Goal: Information Seeking & Learning: Compare options

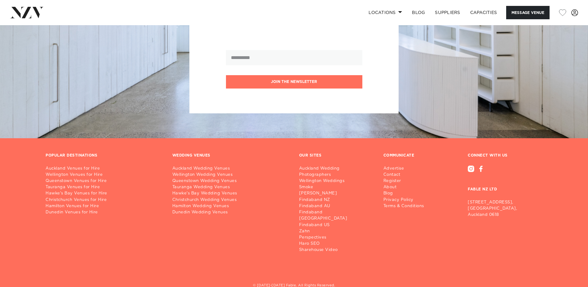
scroll to position [1412, 0]
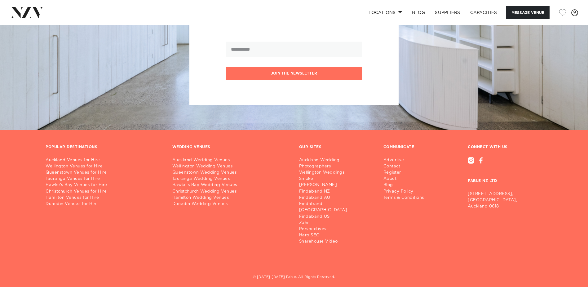
click at [77, 157] on link "Auckland Venues for Hire" at bounding box center [104, 160] width 117 height 6
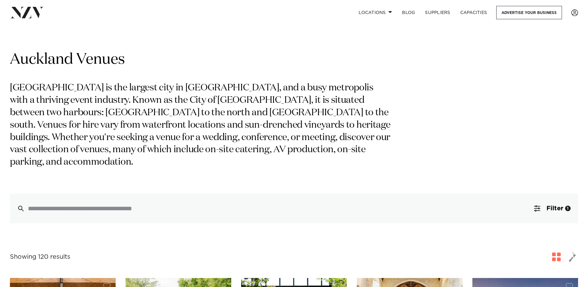
click at [550, 205] on span "Filter" at bounding box center [555, 208] width 17 height 6
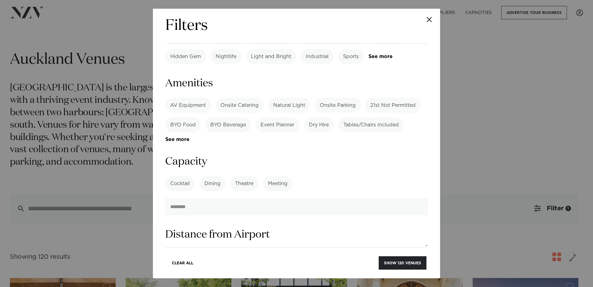
scroll to position [434, 0]
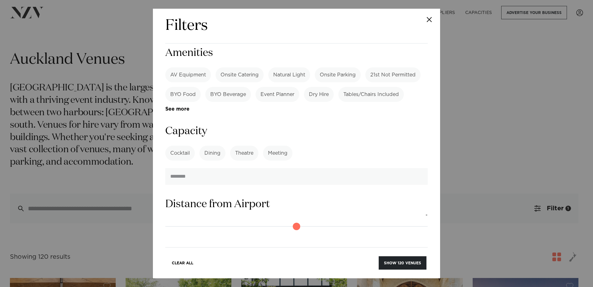
click at [219, 168] on input "number" at bounding box center [296, 176] width 262 height 17
type input "***"
click at [404, 261] on button "Show 3 venues" at bounding box center [404, 262] width 43 height 13
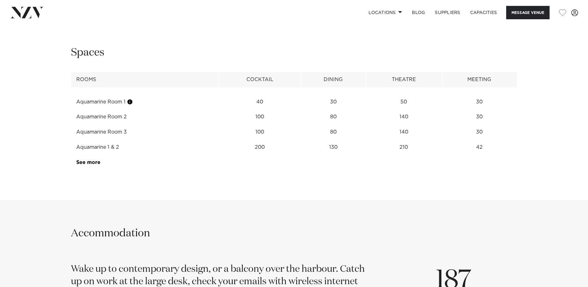
scroll to position [868, 0]
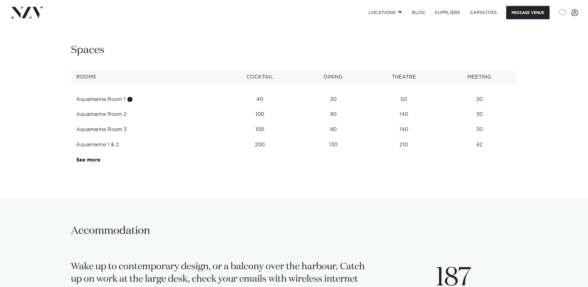
click at [93, 158] on link "See more" at bounding box center [100, 159] width 48 height 5
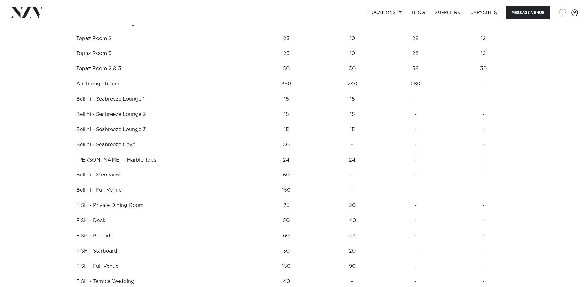
scroll to position [1054, 0]
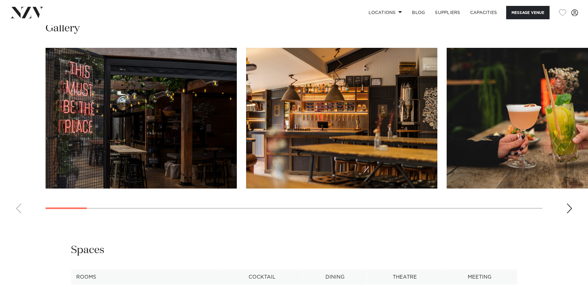
scroll to position [682, 0]
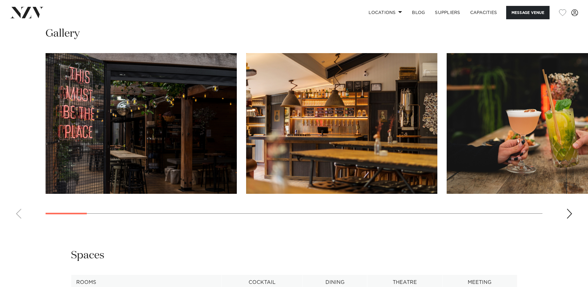
click at [569, 212] on div "Next slide" at bounding box center [570, 213] width 6 height 10
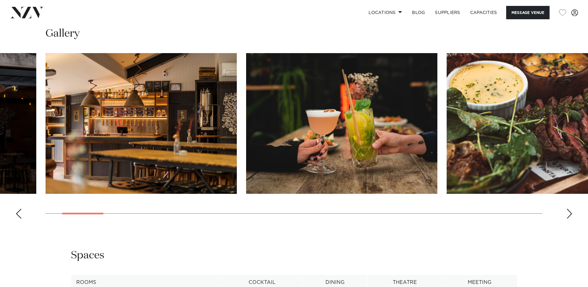
click at [569, 212] on div "Next slide" at bounding box center [570, 213] width 6 height 10
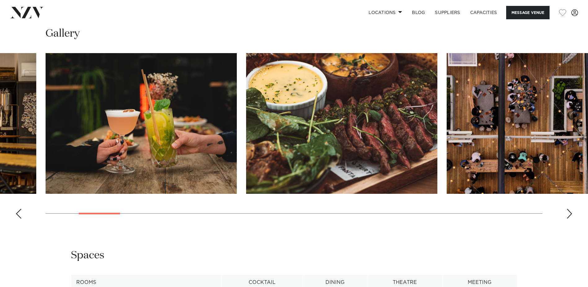
click at [569, 212] on div "Next slide" at bounding box center [570, 213] width 6 height 10
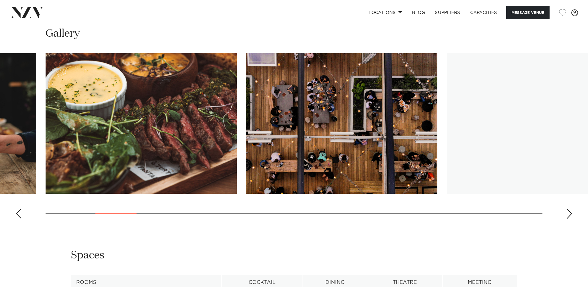
click at [569, 212] on div "Next slide" at bounding box center [570, 213] width 6 height 10
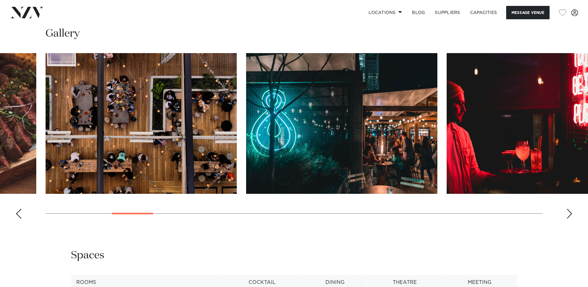
click at [569, 212] on div "Next slide" at bounding box center [570, 213] width 6 height 10
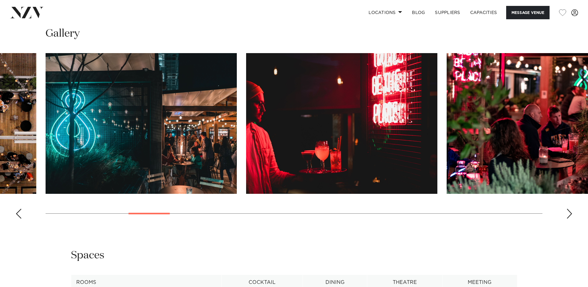
click at [569, 212] on div "Next slide" at bounding box center [570, 213] width 6 height 10
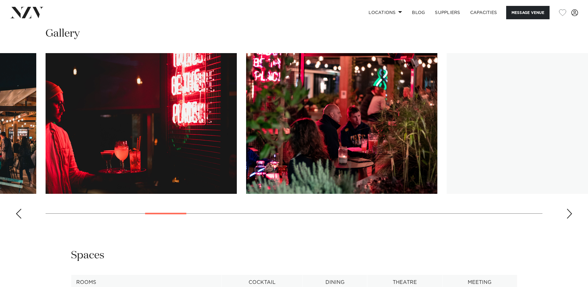
click at [569, 212] on div "Next slide" at bounding box center [570, 213] width 6 height 10
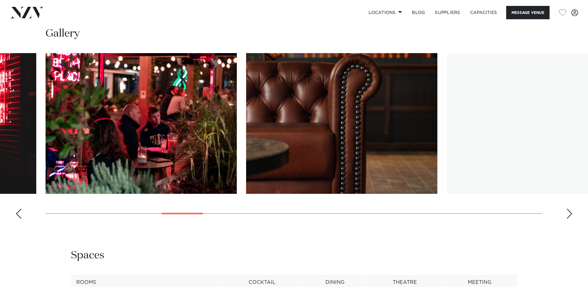
click at [569, 212] on div "Next slide" at bounding box center [570, 213] width 6 height 10
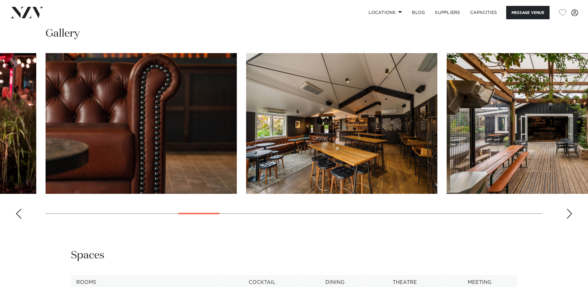
click at [569, 212] on div "Next slide" at bounding box center [570, 213] width 6 height 10
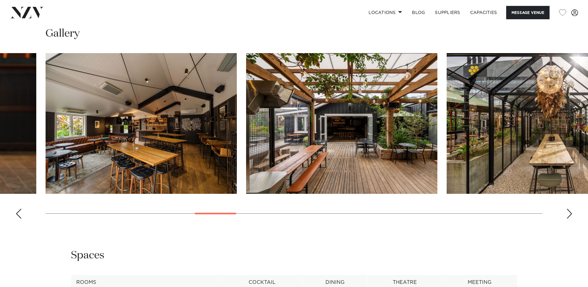
click at [569, 212] on div "Next slide" at bounding box center [570, 213] width 6 height 10
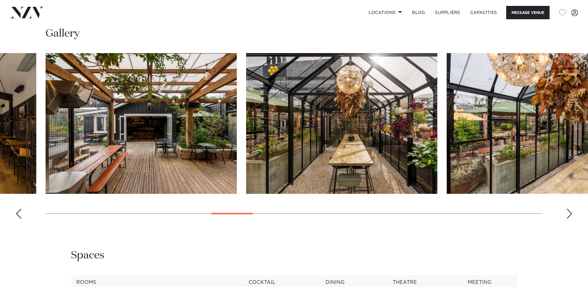
click at [569, 212] on div "Next slide" at bounding box center [570, 213] width 6 height 10
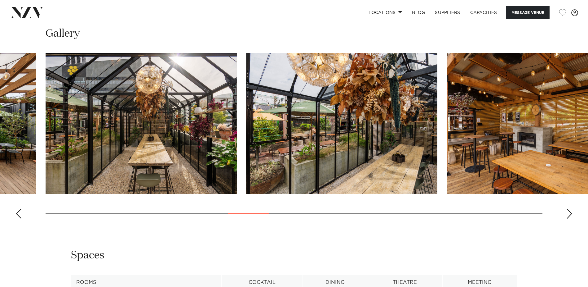
click at [569, 212] on div "Next slide" at bounding box center [570, 213] width 6 height 10
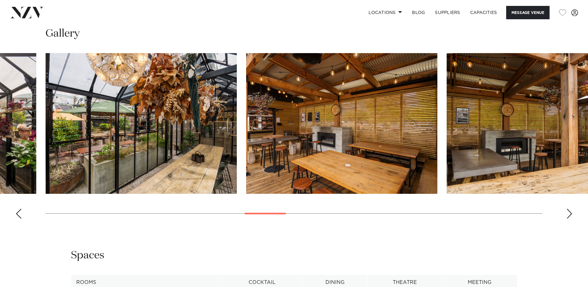
click at [569, 212] on div "Next slide" at bounding box center [570, 213] width 6 height 10
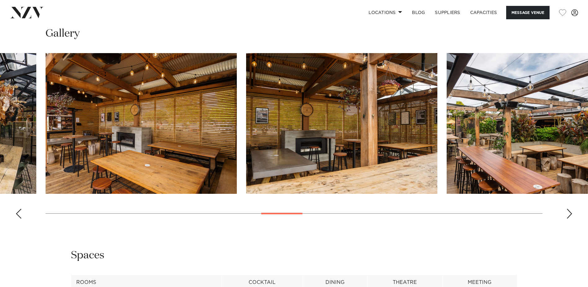
click at [569, 212] on div "Next slide" at bounding box center [570, 213] width 6 height 10
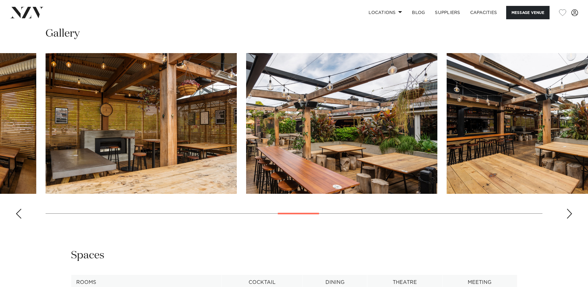
click at [569, 212] on div "Next slide" at bounding box center [570, 213] width 6 height 10
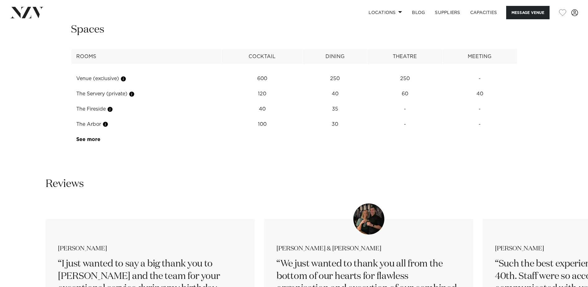
scroll to position [868, 0]
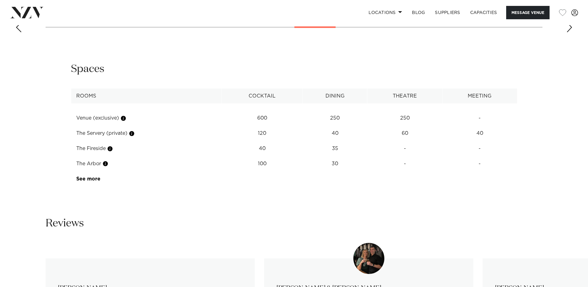
click at [92, 177] on link "See more" at bounding box center [100, 178] width 48 height 5
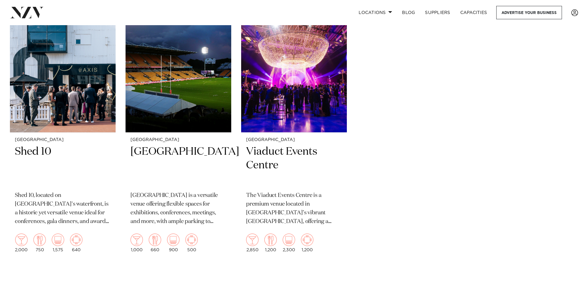
scroll to position [186, 0]
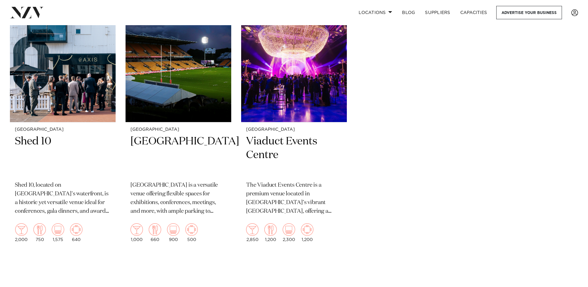
click at [257, 142] on h2 "Viaduct Events Centre" at bounding box center [294, 155] width 96 height 42
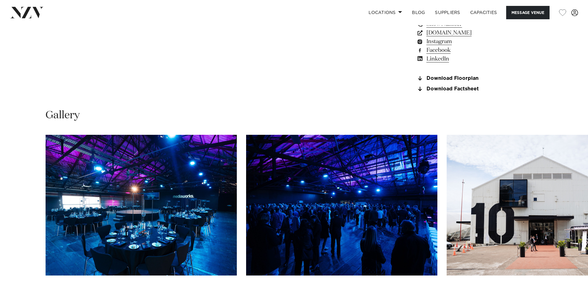
scroll to position [403, 0]
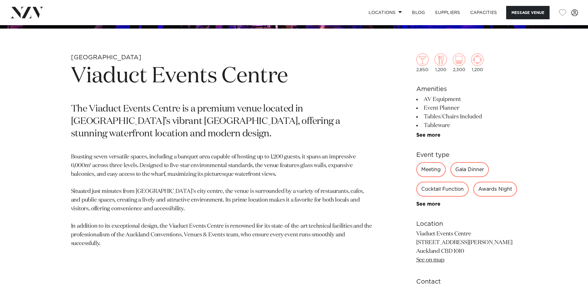
scroll to position [279, 0]
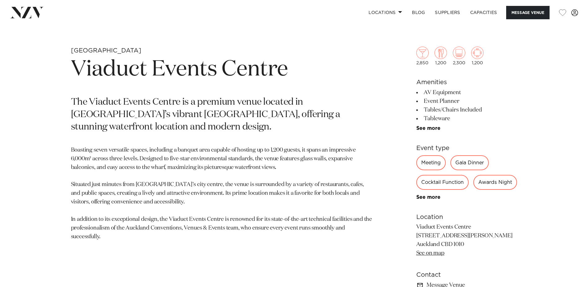
click at [417, 126] on link "See more" at bounding box center [440, 128] width 48 height 5
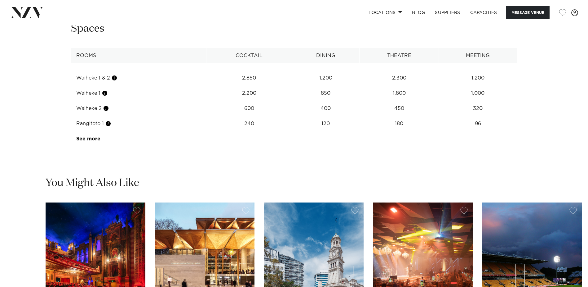
scroll to position [992, 0]
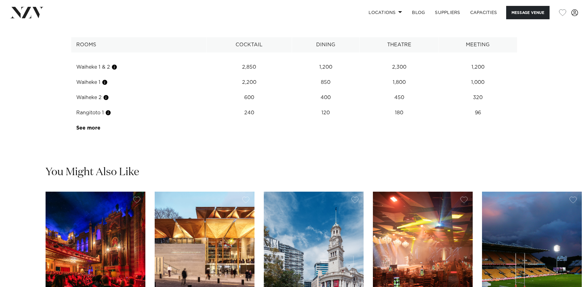
click at [90, 130] on link "See more" at bounding box center [100, 127] width 48 height 5
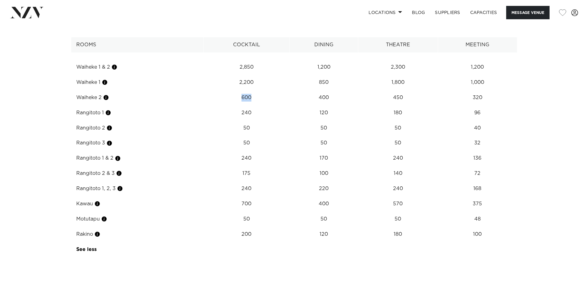
drag, startPoint x: 259, startPoint y: 116, endPoint x: 235, endPoint y: 116, distance: 23.6
click at [235, 75] on td "600" at bounding box center [246, 67] width 87 height 15
click at [518, 128] on div "**********" at bounding box center [294, 134] width 528 height 246
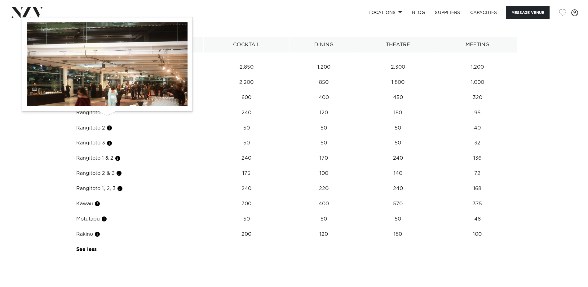
click at [104, 100] on button "button" at bounding box center [106, 97] width 6 height 6
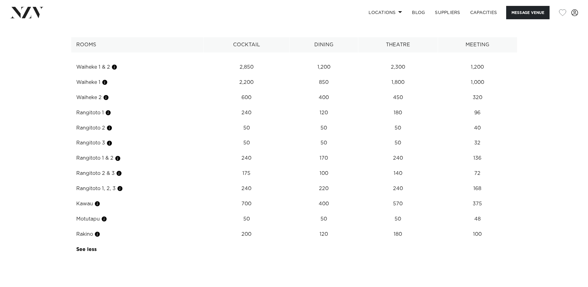
click at [98, 105] on td "Waiheke 2" at bounding box center [137, 97] width 132 height 15
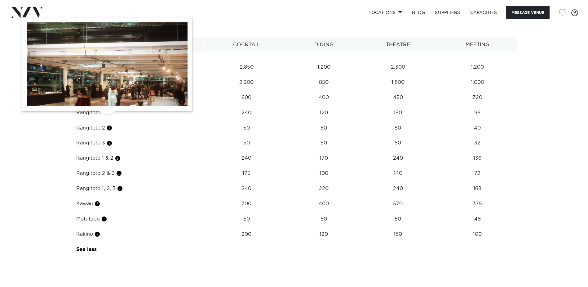
click at [104, 100] on button "button" at bounding box center [106, 97] width 6 height 6
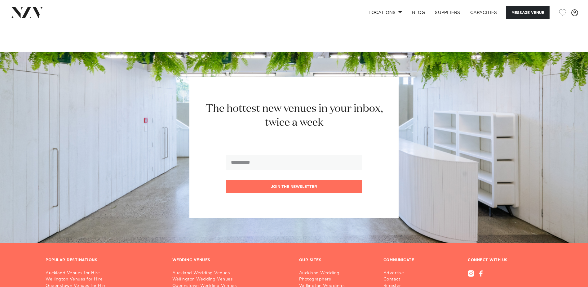
scroll to position [1674, 0]
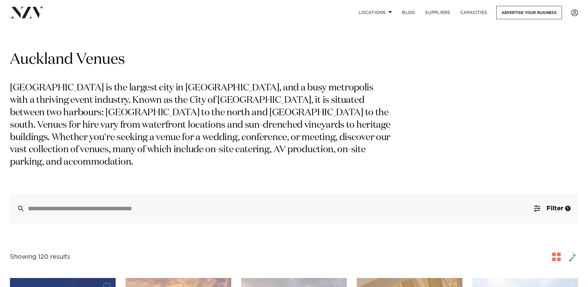
click at [557, 205] on span "Filter" at bounding box center [555, 208] width 17 height 6
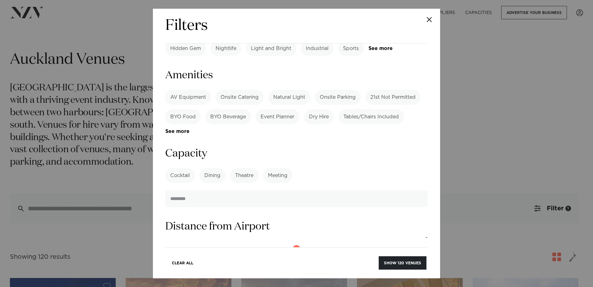
scroll to position [434, 0]
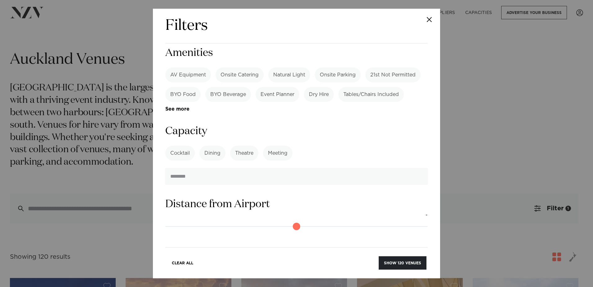
click at [174, 168] on input "number" at bounding box center [296, 176] width 262 height 17
type input "*"
type input "***"
click at [404, 261] on button "Show 3 venues" at bounding box center [404, 262] width 43 height 13
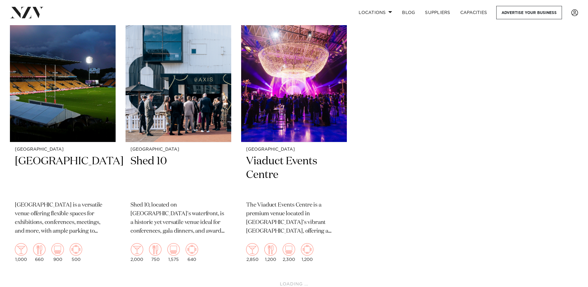
scroll to position [186, 0]
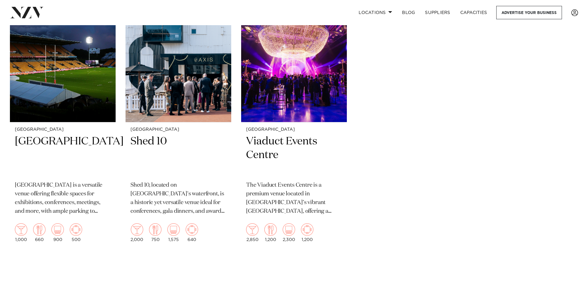
drag, startPoint x: 56, startPoint y: 144, endPoint x: 438, endPoint y: 184, distance: 383.5
click at [438, 184] on div "[GEOGRAPHIC_DATA] [GEOGRAPHIC_DATA] is a versatile venue offering flexible spac…" at bounding box center [294, 113] width 568 height 266
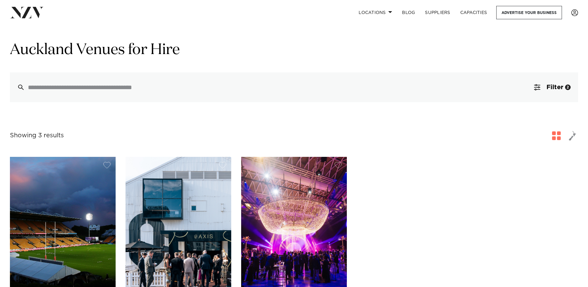
scroll to position [0, 0]
